Goal: Task Accomplishment & Management: Use online tool/utility

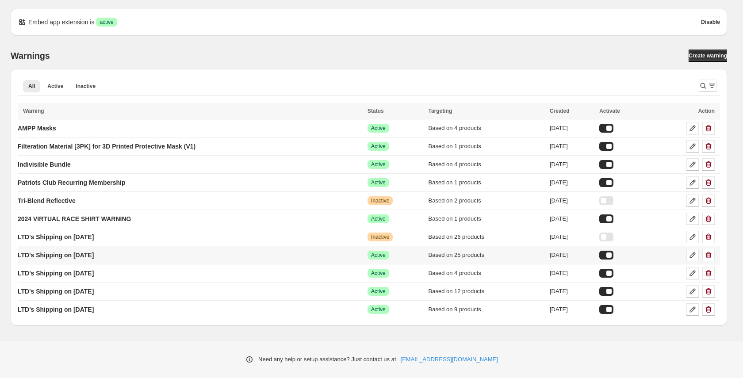
click at [94, 254] on p "LTD's Shipping on [DATE]" at bounding box center [56, 255] width 76 height 9
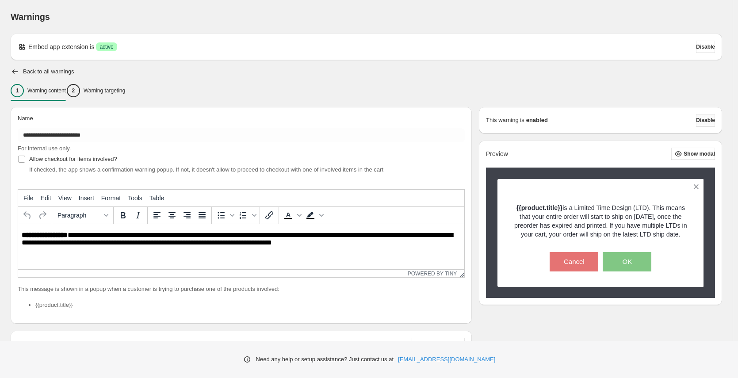
click at [696, 121] on button "Disable" at bounding box center [705, 120] width 19 height 12
click at [709, 120] on span "Disable" at bounding box center [705, 120] width 19 height 7
click at [700, 122] on span "Disable" at bounding box center [705, 120] width 19 height 7
click at [12, 75] on icon "button" at bounding box center [15, 71] width 9 height 9
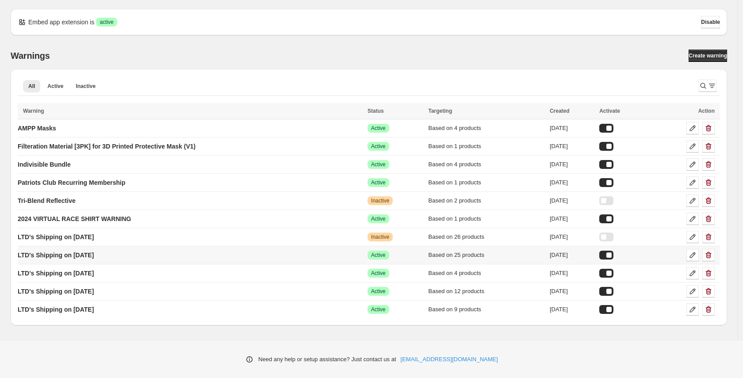
click at [614, 256] on div at bounding box center [606, 255] width 14 height 9
click at [81, 313] on p "LTD's Shipping on [DATE]" at bounding box center [56, 309] width 76 height 9
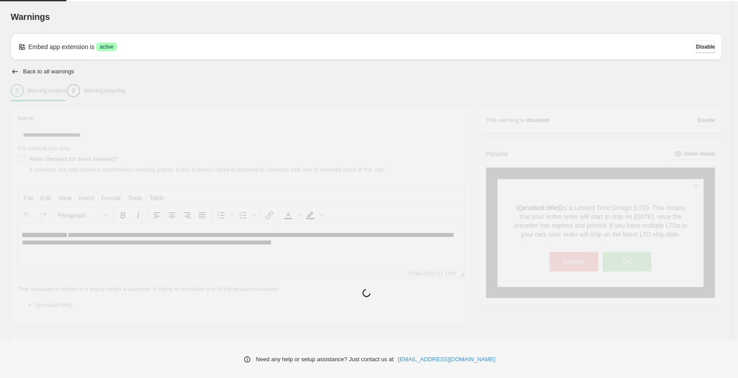
type input "**********"
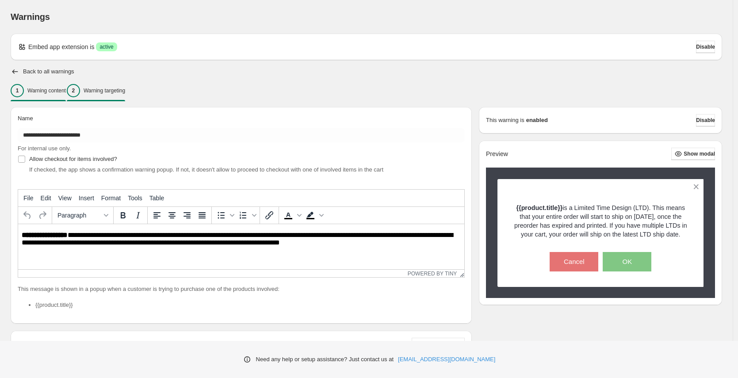
click at [121, 90] on p "Warning targeting" at bounding box center [105, 90] width 42 height 7
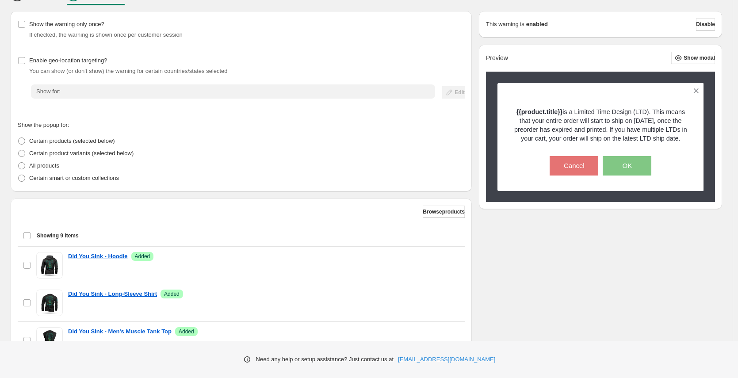
scroll to position [175, 0]
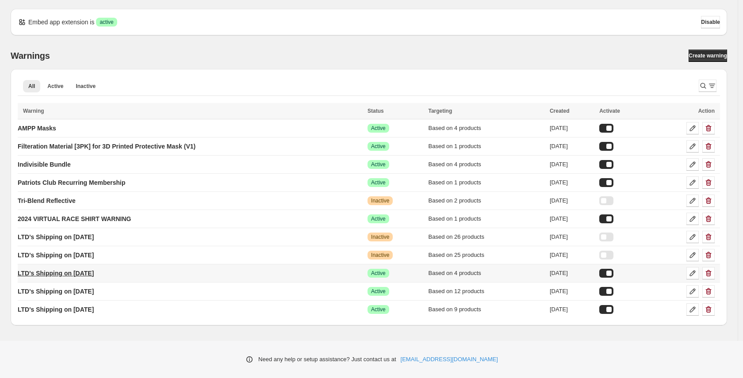
click at [94, 273] on p "LTD's Shipping on [DATE]" at bounding box center [56, 273] width 76 height 9
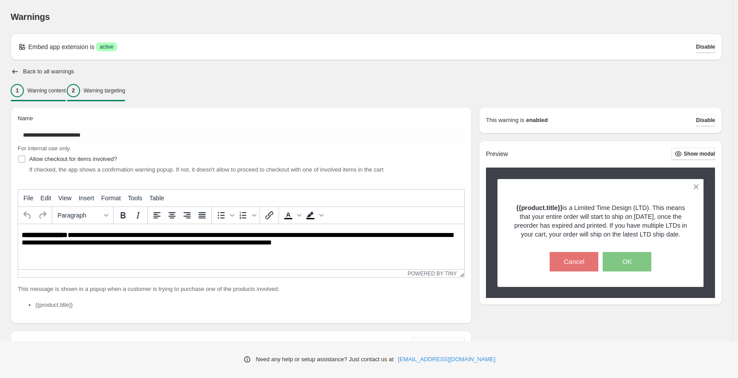
click at [125, 90] on p "Warning targeting" at bounding box center [105, 90] width 42 height 7
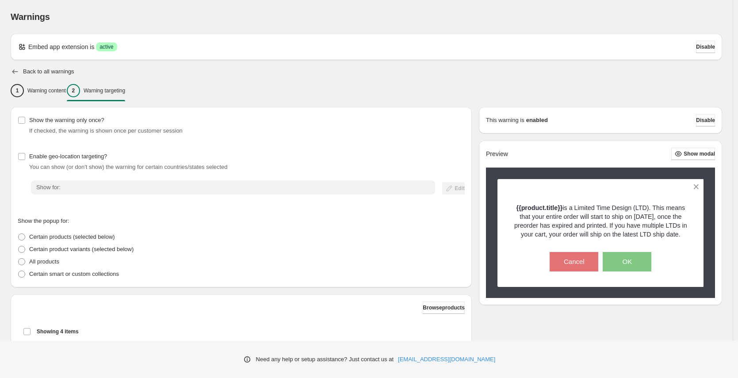
click at [15, 73] on icon "button" at bounding box center [15, 71] width 9 height 9
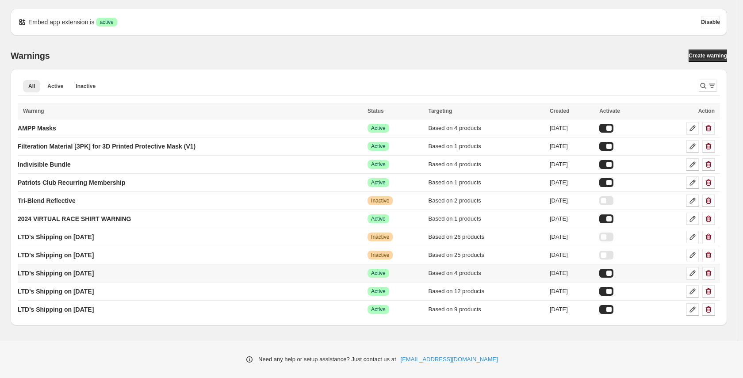
click at [614, 272] on div at bounding box center [606, 273] width 14 height 9
